Goal: Task Accomplishment & Management: Manage account settings

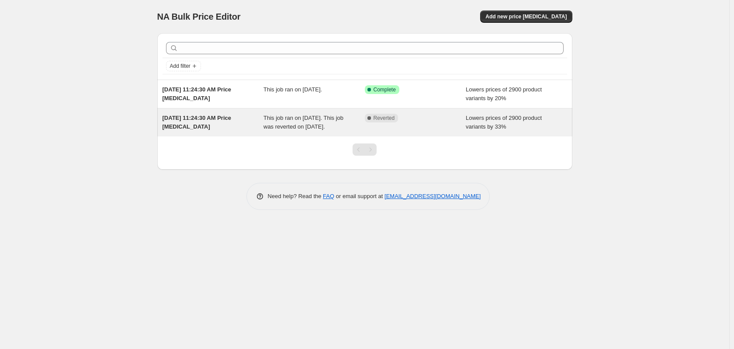
click at [271, 130] on span "This job ran on [DATE]. This job was reverted on [DATE]." at bounding box center [304, 122] width 80 height 15
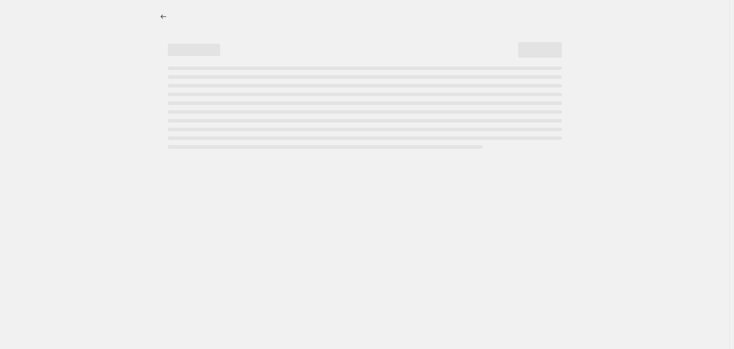
select select "percentage"
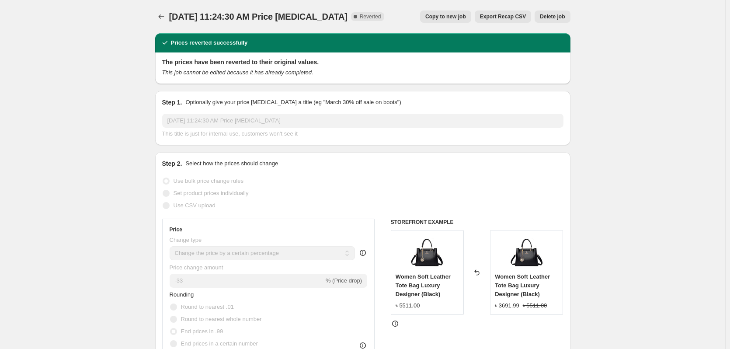
click at [562, 18] on span "Delete job" at bounding box center [552, 16] width 25 height 7
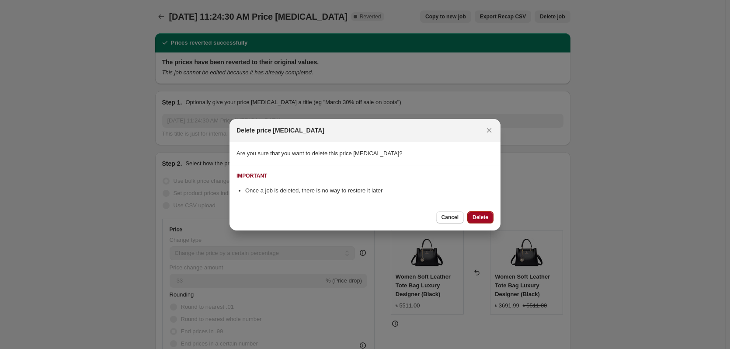
click at [485, 216] on span "Delete" at bounding box center [481, 217] width 16 height 7
